Goal: Download file/media

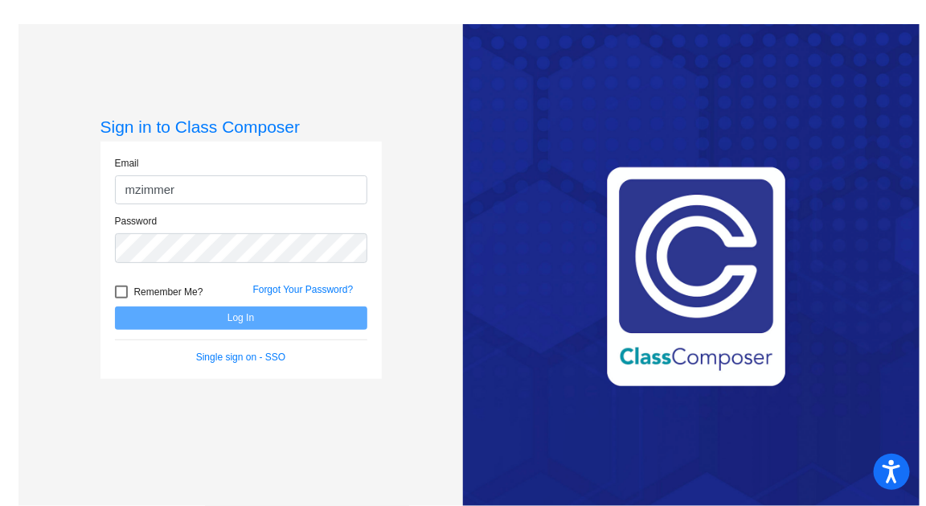
type input "[EMAIL_ADDRESS][DOMAIN_NAME]"
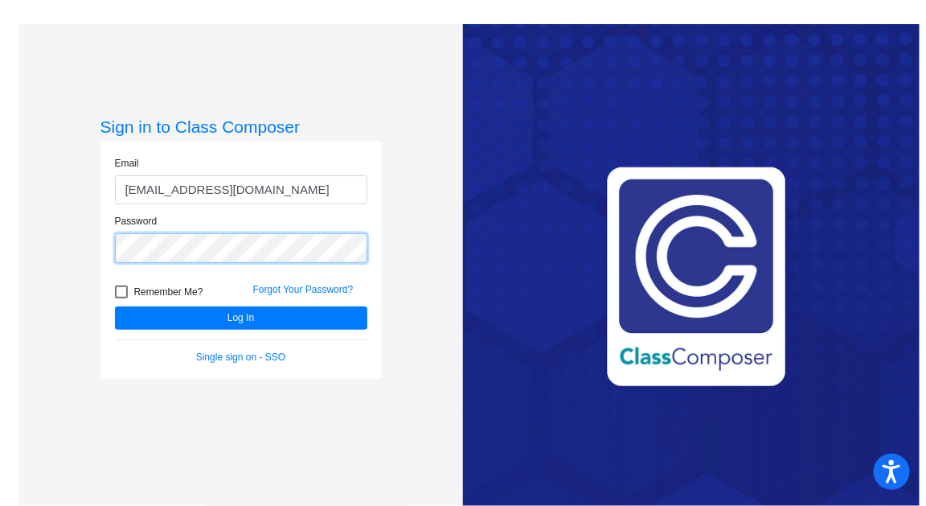
click at [115, 306] on button "Log In" at bounding box center [241, 317] width 253 height 23
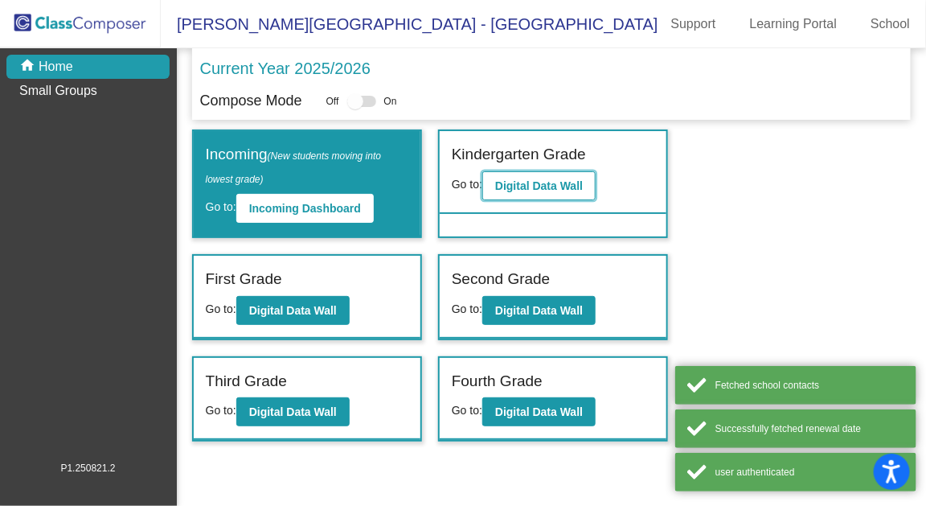
click at [541, 188] on b "Digital Data Wall" at bounding box center [539, 185] width 88 height 13
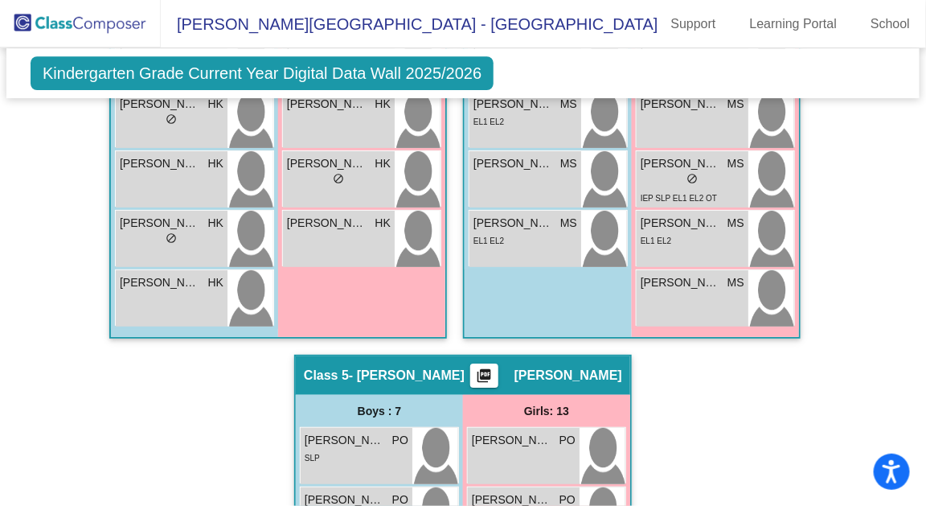
scroll to position [1641, 0]
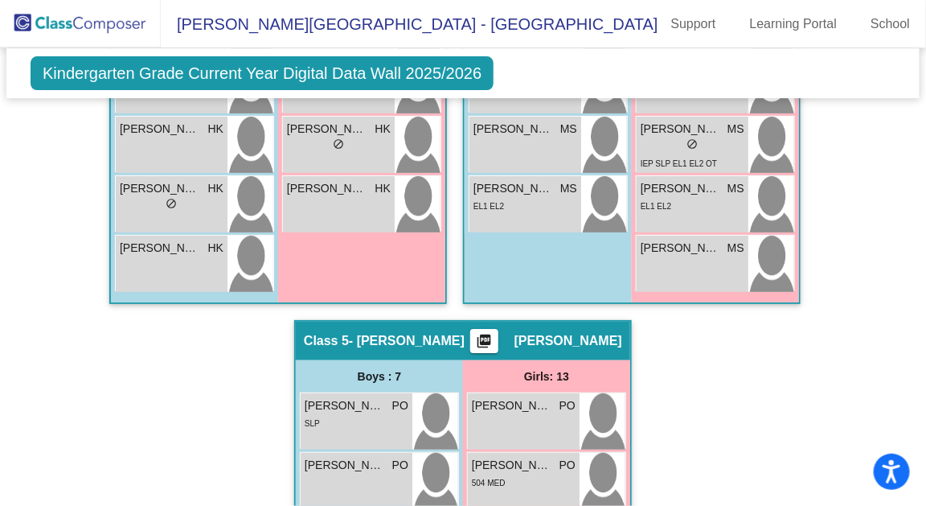
click at [494, 333] on mat-icon "picture_as_pdf" at bounding box center [484, 344] width 19 height 23
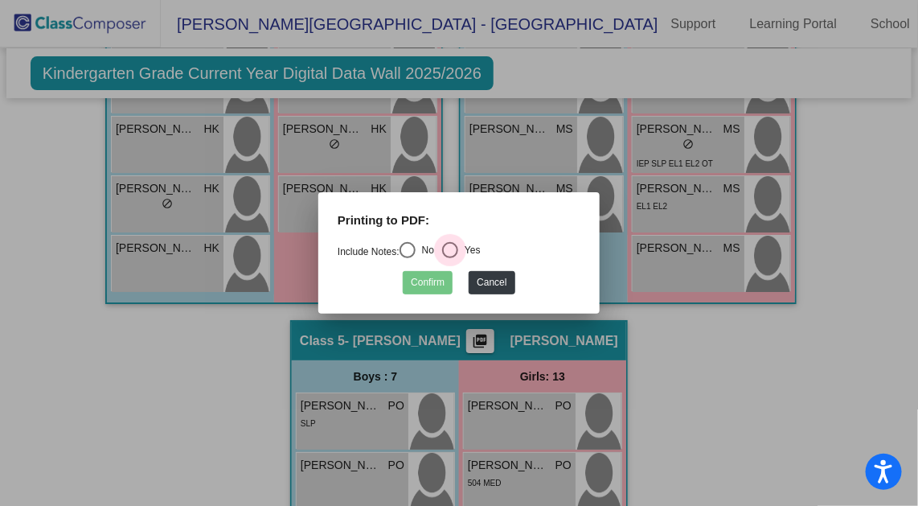
click at [453, 250] on div "Select an option" at bounding box center [450, 250] width 16 height 16
click at [450, 258] on input "Yes" at bounding box center [450, 258] width 1 height 1
radio input "true"
click at [432, 281] on button "Confirm" at bounding box center [428, 282] width 50 height 23
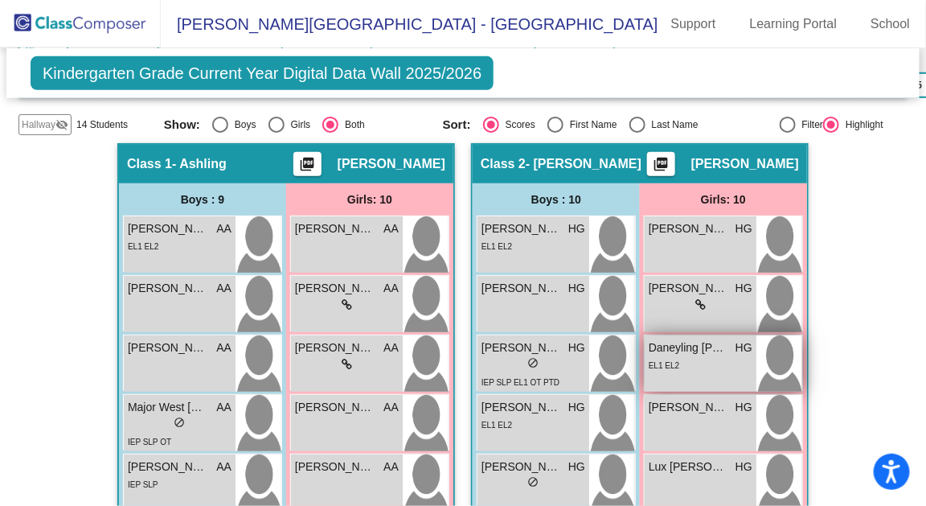
scroll to position [380, 0]
